Goal: Task Accomplishment & Management: Manage account settings

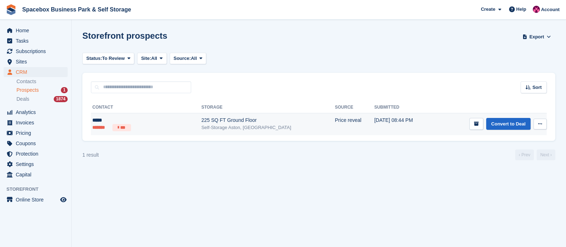
click at [143, 118] on div "*****" at bounding box center [128, 120] width 73 height 8
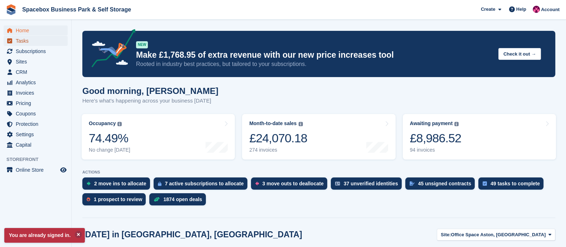
click at [28, 42] on span "Tasks" at bounding box center [37, 41] width 43 height 10
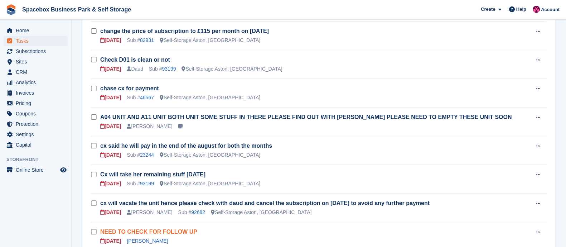
scroll to position [290, 0]
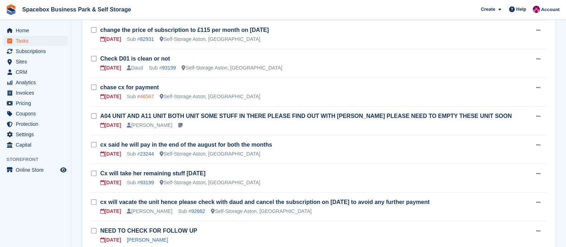
click at [143, 95] on link "46567" at bounding box center [147, 96] width 14 height 6
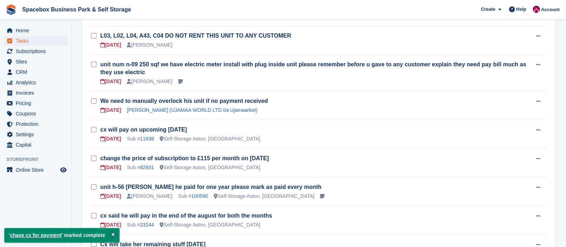
scroll to position [133, 0]
click at [162, 111] on link "Barrington Peart (UJAMAA WORLD LTD t/a Ujamaarket)" at bounding box center [192, 110] width 131 height 6
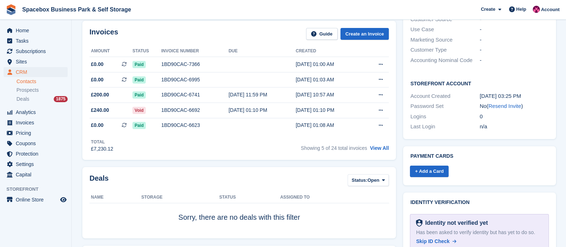
scroll to position [182, 0]
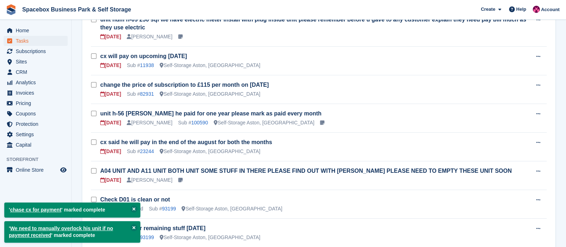
scroll to position [177, 0]
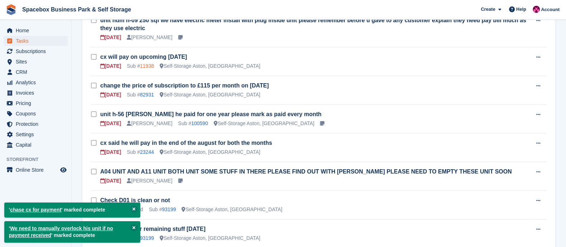
click at [148, 63] on link "11938" at bounding box center [147, 66] width 14 height 6
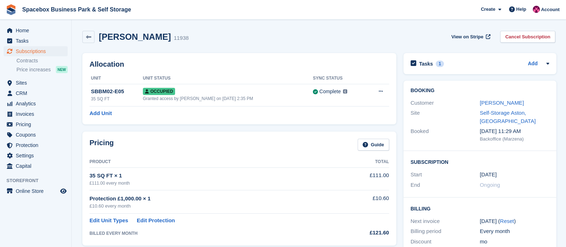
scroll to position [50, 0]
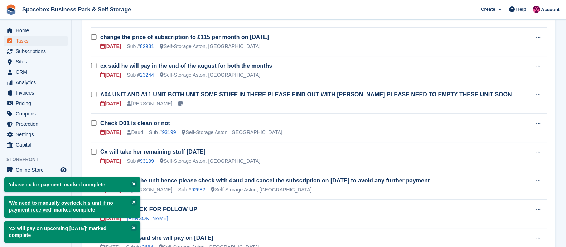
scroll to position [226, 0]
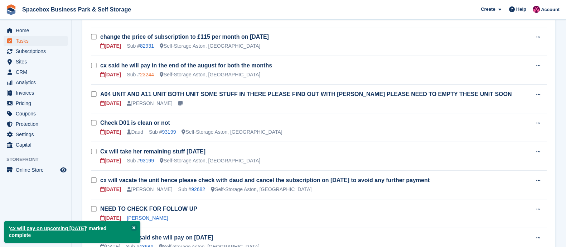
click at [150, 73] on link "23244" at bounding box center [147, 75] width 14 height 6
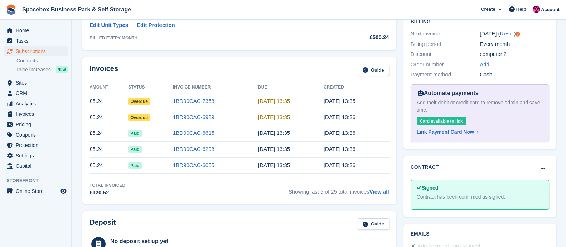
scroll to position [196, 0]
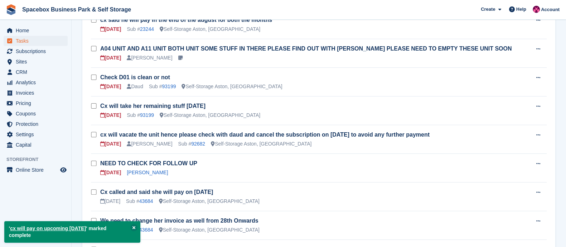
scroll to position [272, 0]
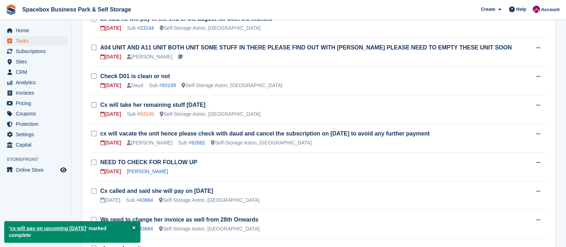
click at [150, 113] on link "93199" at bounding box center [147, 114] width 14 height 6
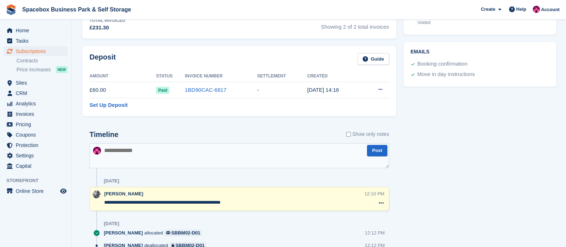
scroll to position [303, 0]
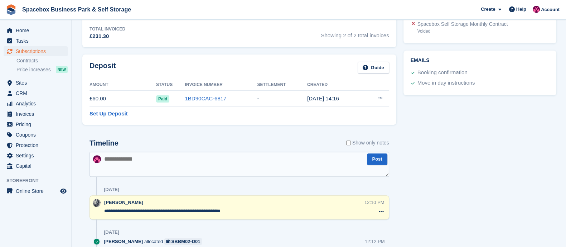
click at [137, 144] on div "Timeline Show only notes" at bounding box center [240, 145] width 300 height 13
click at [122, 155] on textarea at bounding box center [240, 163] width 300 height 25
type textarea "**********"
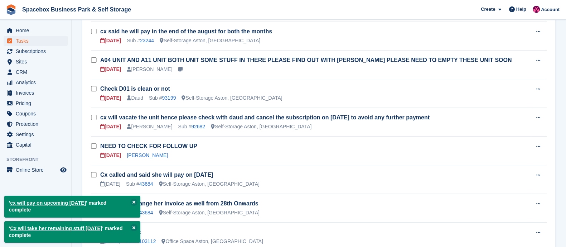
scroll to position [260, 0]
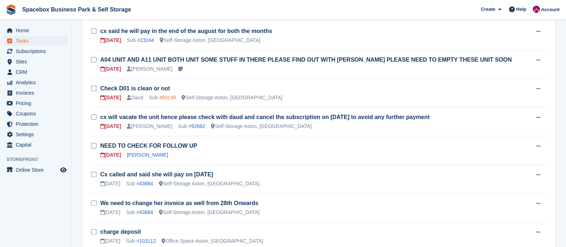
click at [167, 98] on link "93199" at bounding box center [169, 98] width 14 height 6
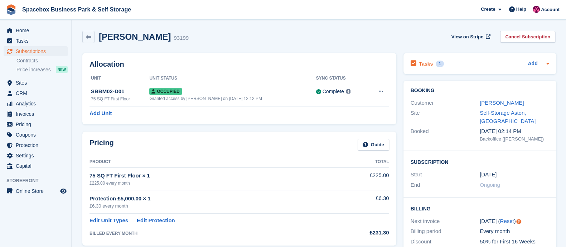
click at [431, 66] on div "Tasks 1" at bounding box center [427, 64] width 33 height 10
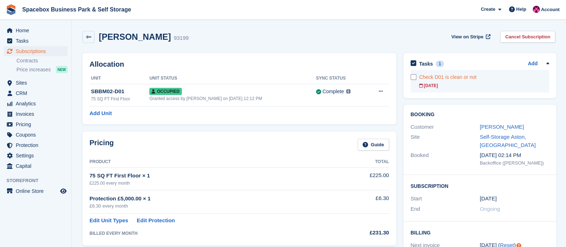
click at [433, 76] on div "Check D01 is clean or not" at bounding box center [484, 77] width 130 height 8
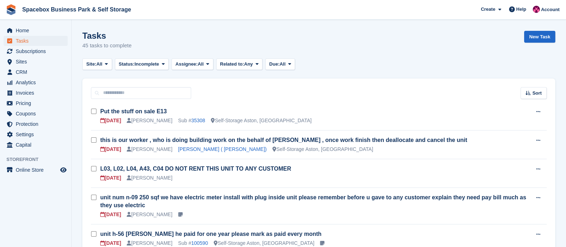
scroll to position [260, 0]
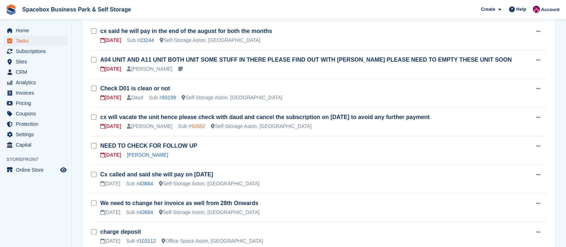
click at [194, 124] on link "92682" at bounding box center [198, 126] width 14 height 6
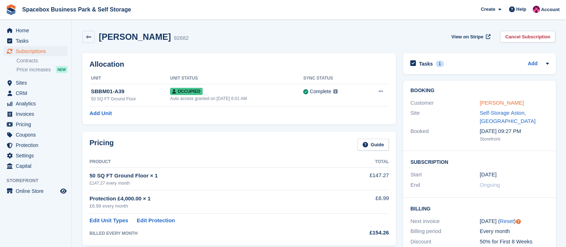
click at [492, 103] on link "[PERSON_NAME]" at bounding box center [502, 103] width 44 height 6
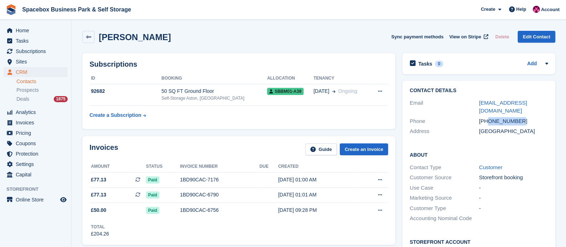
copy div "7481006735"
drag, startPoint x: 487, startPoint y: 120, endPoint x: 528, endPoint y: 122, distance: 40.9
click at [528, 122] on div "+447481006735" at bounding box center [513, 121] width 69 height 8
drag, startPoint x: 495, startPoint y: 110, endPoint x: 473, endPoint y: 101, distance: 23.7
click at [473, 101] on div "Email mohamedbairam01@gmail.com" at bounding box center [479, 107] width 139 height 18
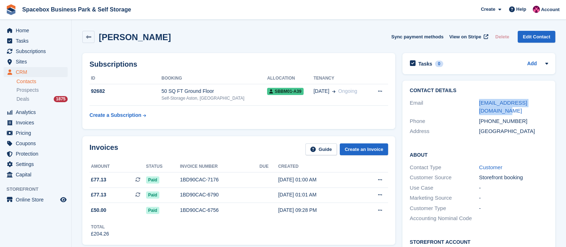
copy div "mohamedbairam01@gmail.com"
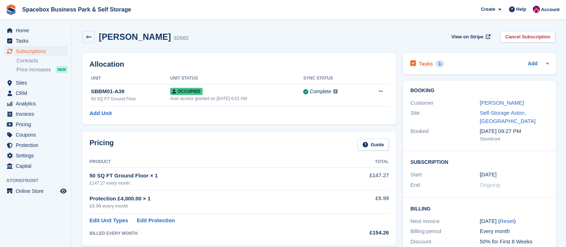
click at [424, 61] on h2 "Tasks" at bounding box center [426, 64] width 14 height 6
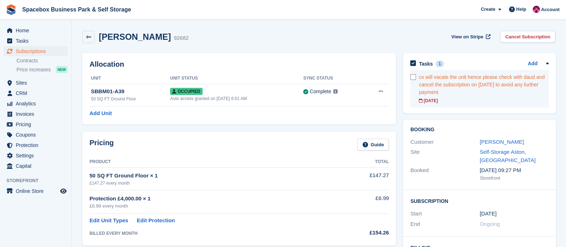
click at [458, 91] on div "cx will vacate the unit hence please check with daud and cancel the subscriptio…" at bounding box center [484, 84] width 130 height 23
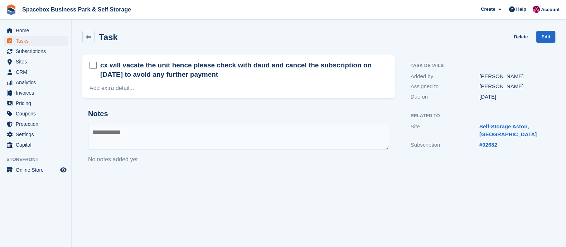
click at [149, 137] on textarea at bounding box center [238, 137] width 301 height 26
type textarea "**********"
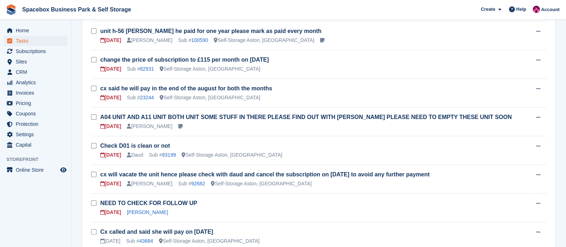
scroll to position [212, 0]
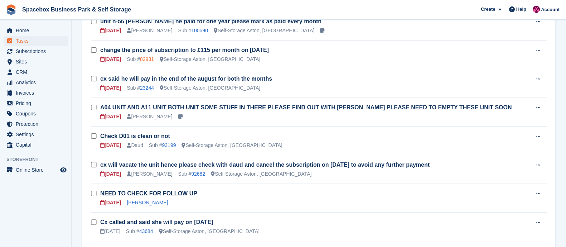
click at [141, 57] on link "82931" at bounding box center [147, 59] width 14 height 6
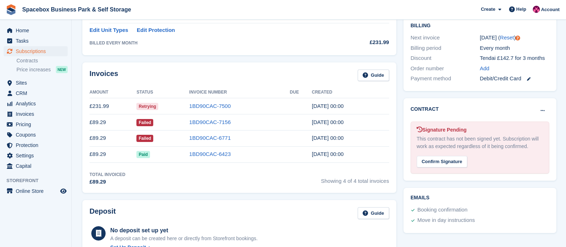
scroll to position [192, 0]
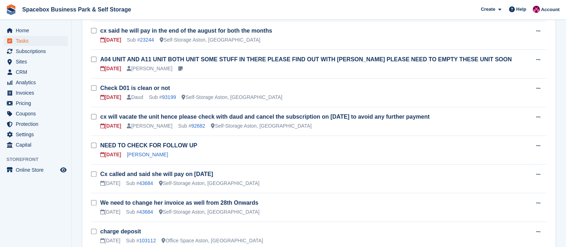
scroll to position [261, 0]
click at [170, 97] on link "93199" at bounding box center [169, 97] width 14 height 6
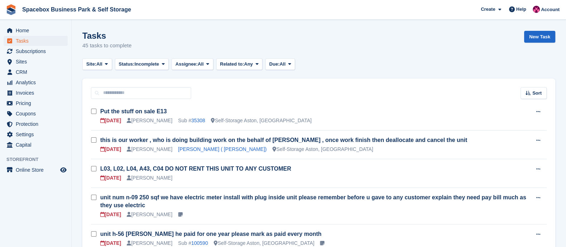
scroll to position [261, 0]
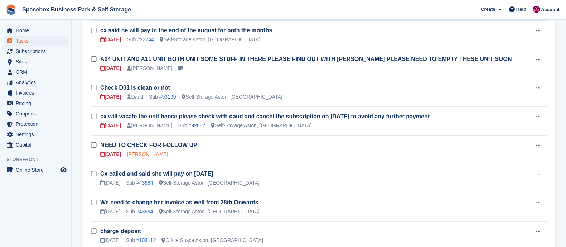
click at [138, 154] on link "[PERSON_NAME]" at bounding box center [147, 154] width 41 height 6
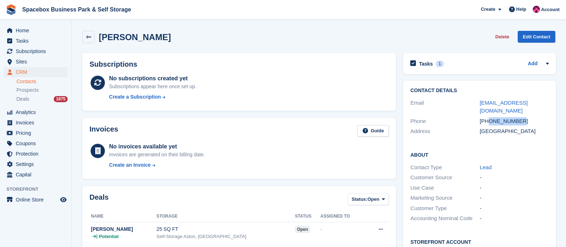
drag, startPoint x: 488, startPoint y: 113, endPoint x: 529, endPoint y: 111, distance: 40.9
click at [529, 117] on div "+447866995758" at bounding box center [514, 121] width 69 height 8
copy div "7866995758"
click at [432, 64] on div "Tasks 1" at bounding box center [426, 64] width 33 height 10
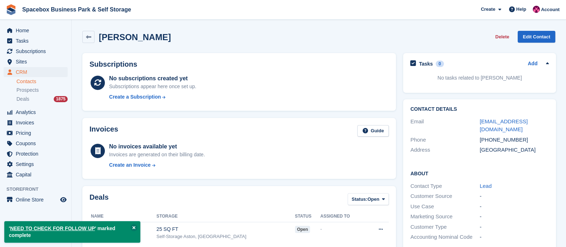
scroll to position [203, 0]
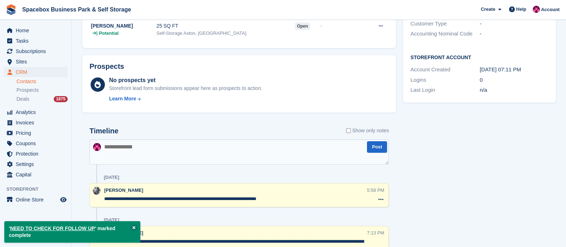
click at [130, 149] on textarea at bounding box center [239, 151] width 299 height 25
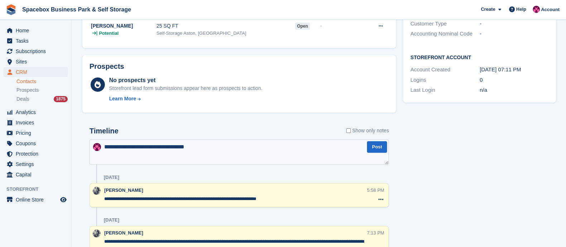
type textarea "**********"
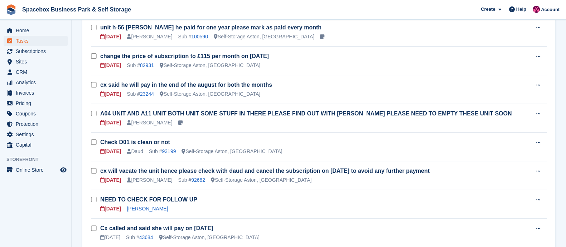
scroll to position [206, 0]
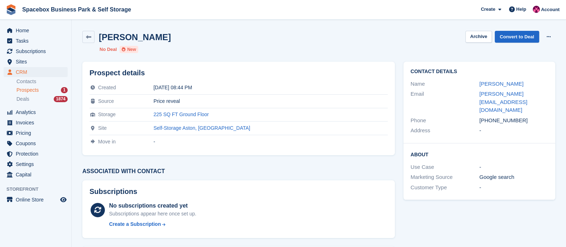
drag, startPoint x: 488, startPoint y: 112, endPoint x: 543, endPoint y: 108, distance: 54.2
click at [543, 116] on div "[PHONE_NUMBER]" at bounding box center [513, 120] width 69 height 8
copy div "7400123456"
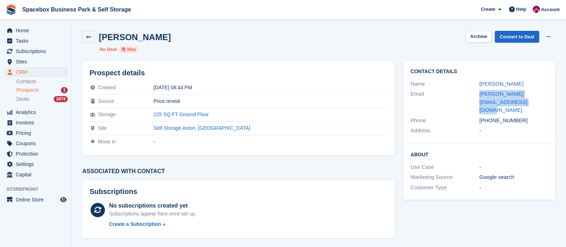
drag, startPoint x: 506, startPoint y: 100, endPoint x: 479, endPoint y: 96, distance: 27.6
click at [479, 96] on div "Email [PERSON_NAME][EMAIL_ADDRESS][DOMAIN_NAME]" at bounding box center [480, 102] width 138 height 26
copy div "[PERSON_NAME][EMAIL_ADDRESS][DOMAIN_NAME]"
click at [512, 39] on link "Convert to Deal" at bounding box center [517, 37] width 44 height 12
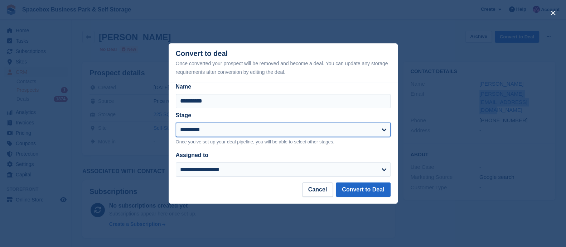
click at [222, 129] on select "**********" at bounding box center [283, 129] width 215 height 14
select select "****"
click at [176, 123] on select "**********" at bounding box center [283, 129] width 215 height 14
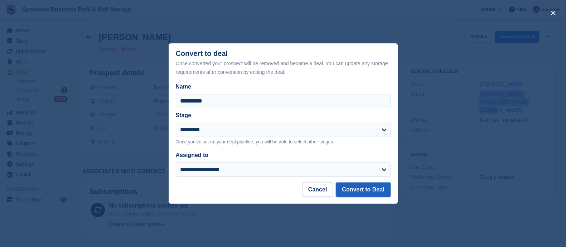
click at [361, 185] on button "Convert to Deal" at bounding box center [363, 189] width 54 height 14
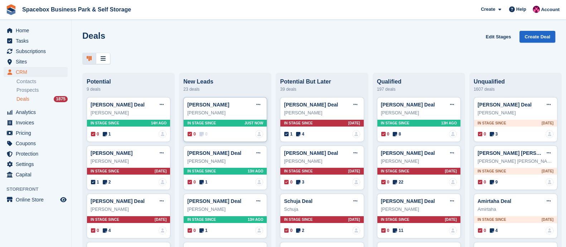
click at [214, 124] on div "In stage since Just now" at bounding box center [225, 123] width 83 height 7
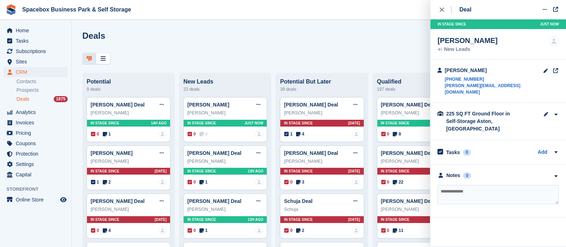
click at [460, 189] on textarea at bounding box center [498, 194] width 121 height 19
type textarea "**********"
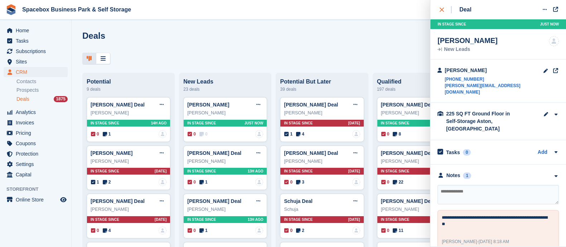
click at [443, 9] on icon "close" at bounding box center [442, 10] width 4 height 4
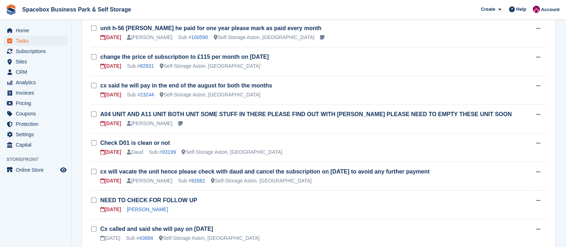
scroll to position [206, 0]
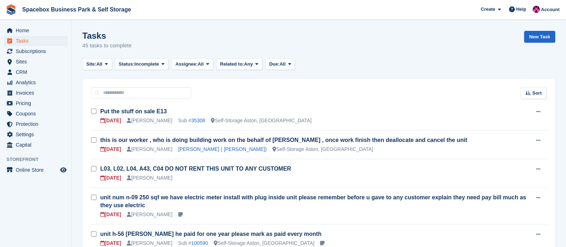
scroll to position [206, 0]
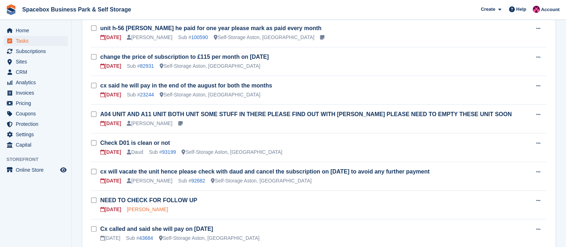
click at [138, 206] on link "[PERSON_NAME]" at bounding box center [147, 209] width 41 height 6
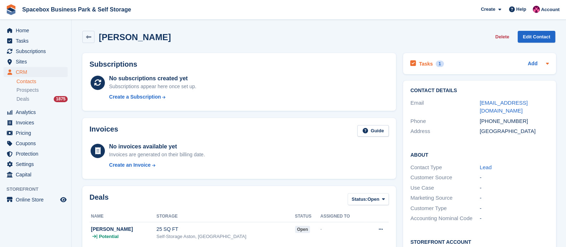
click at [428, 64] on h2 "Tasks" at bounding box center [426, 64] width 14 height 6
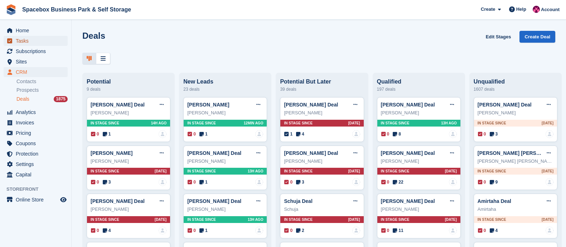
click at [27, 40] on span "Tasks" at bounding box center [37, 41] width 43 height 10
click at [40, 40] on span "Tasks" at bounding box center [37, 41] width 43 height 10
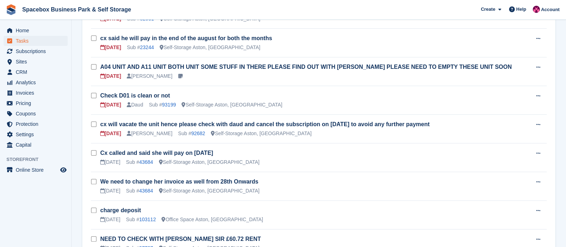
scroll to position [253, 0]
